Goal: Task Accomplishment & Management: Use online tool/utility

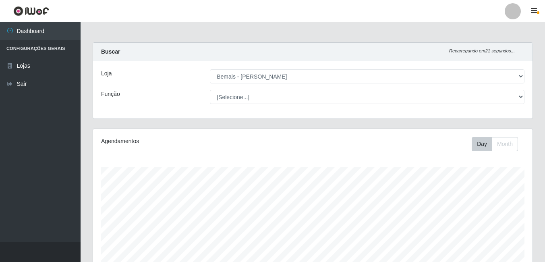
select select "230"
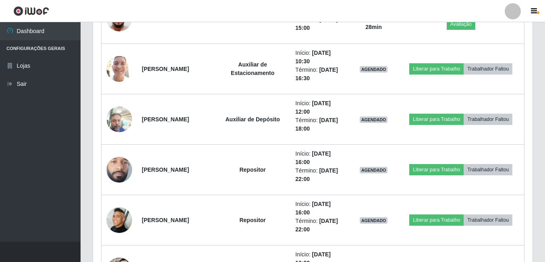
scroll to position [533, 0]
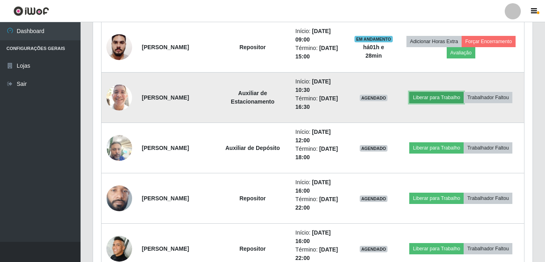
click at [425, 95] on button "Liberar para Trabalho" at bounding box center [436, 97] width 54 height 11
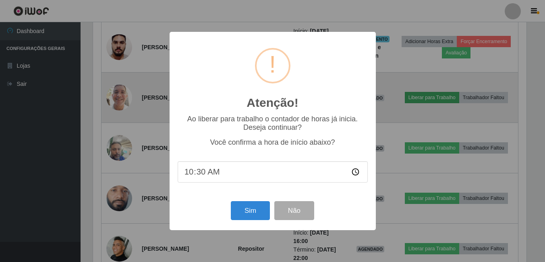
scroll to position [167, 436]
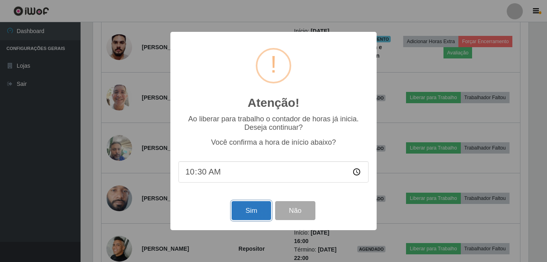
click at [259, 209] on button "Sim" at bounding box center [251, 210] width 39 height 19
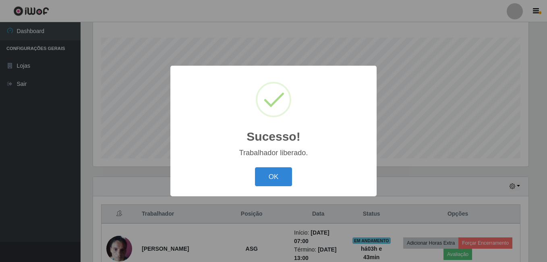
click at [255, 167] on button "OK" at bounding box center [273, 176] width 37 height 19
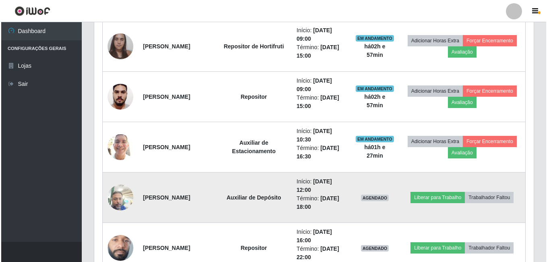
scroll to position [484, 0]
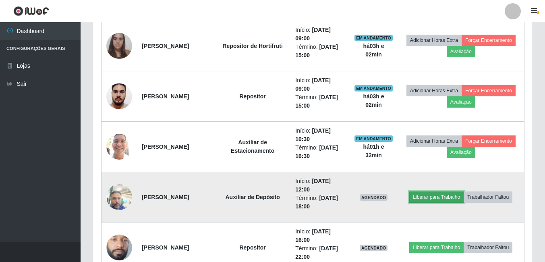
click at [445, 197] on button "Liberar para Trabalho" at bounding box center [436, 196] width 54 height 11
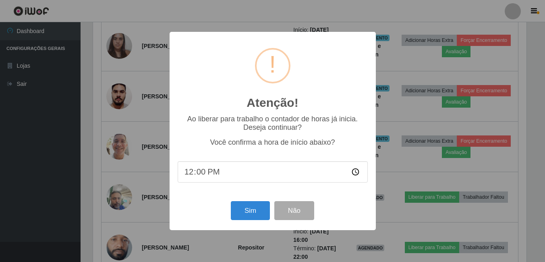
scroll to position [167, 436]
click at [245, 211] on button "Sim" at bounding box center [251, 210] width 39 height 19
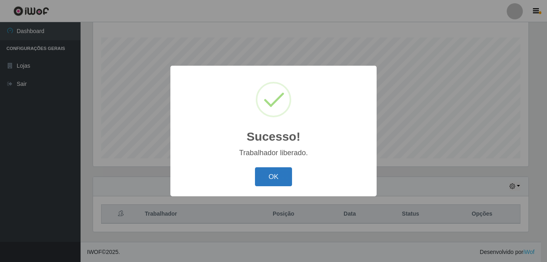
click at [274, 179] on button "OK" at bounding box center [273, 176] width 37 height 19
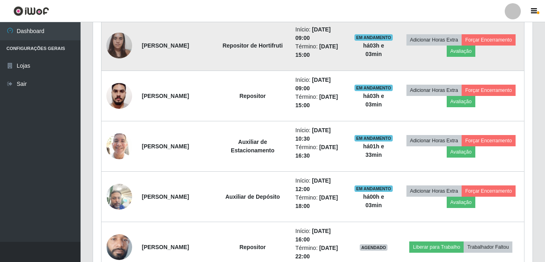
scroll to position [492, 0]
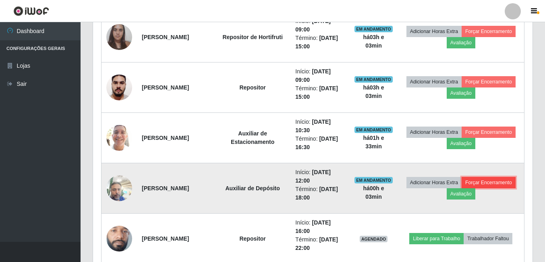
click at [462, 188] on button "Forçar Encerramento" at bounding box center [489, 182] width 54 height 11
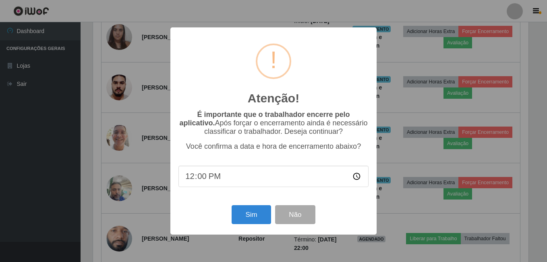
type input "12:03"
click at [251, 216] on button "Sim" at bounding box center [251, 214] width 39 height 19
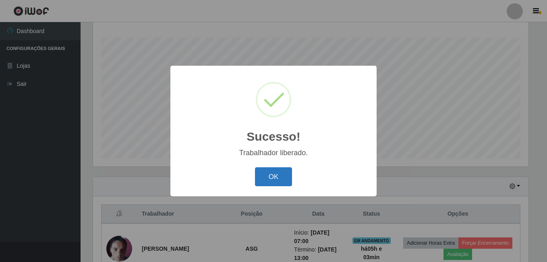
click at [266, 181] on button "OK" at bounding box center [273, 176] width 37 height 19
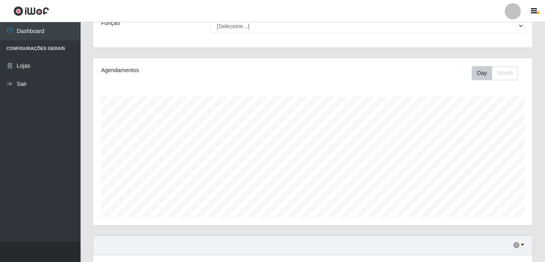
scroll to position [69, 0]
